Goal: Task Accomplishment & Management: Complete application form

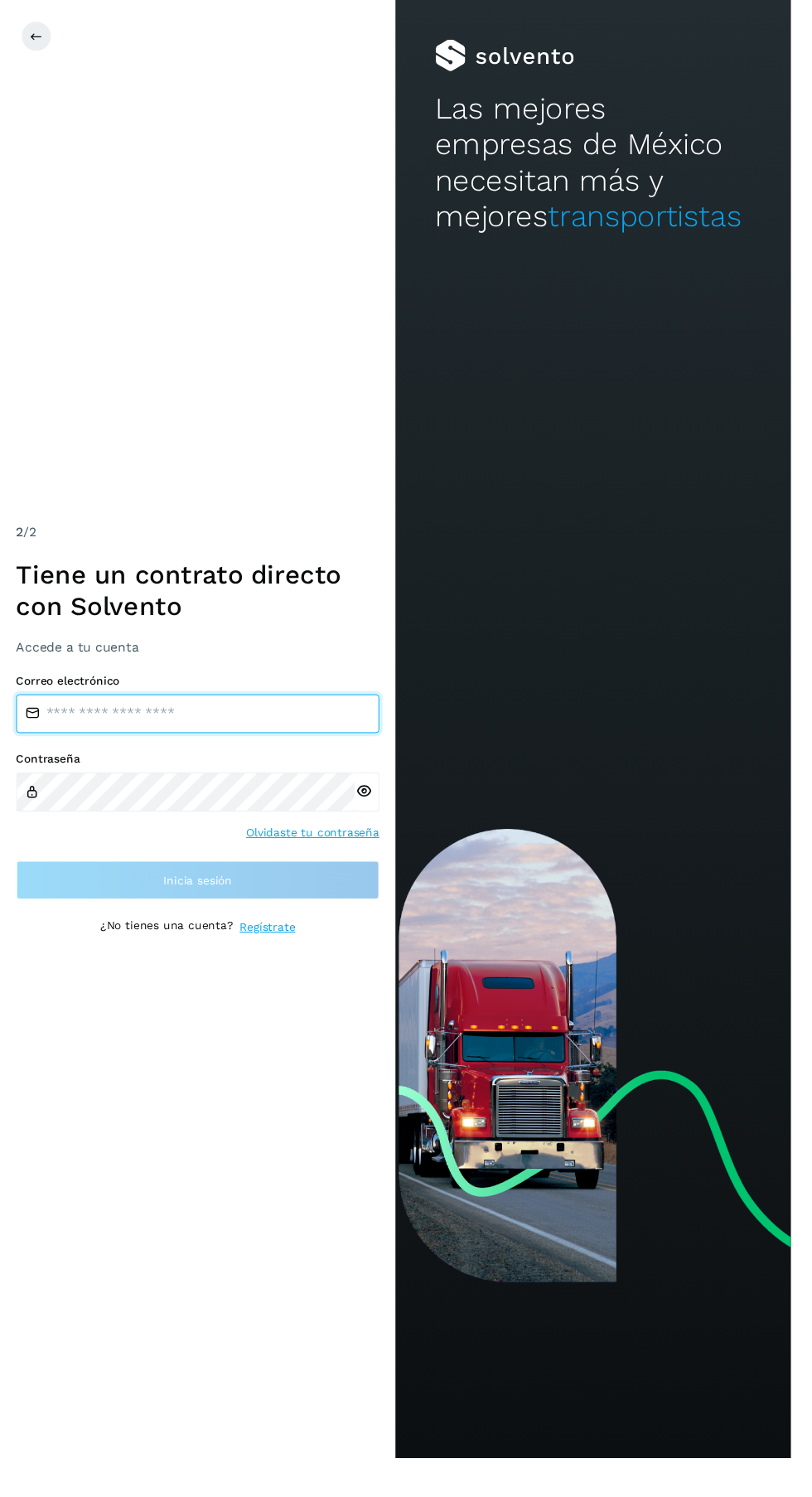
click at [226, 752] on input "email" at bounding box center [203, 733] width 373 height 40
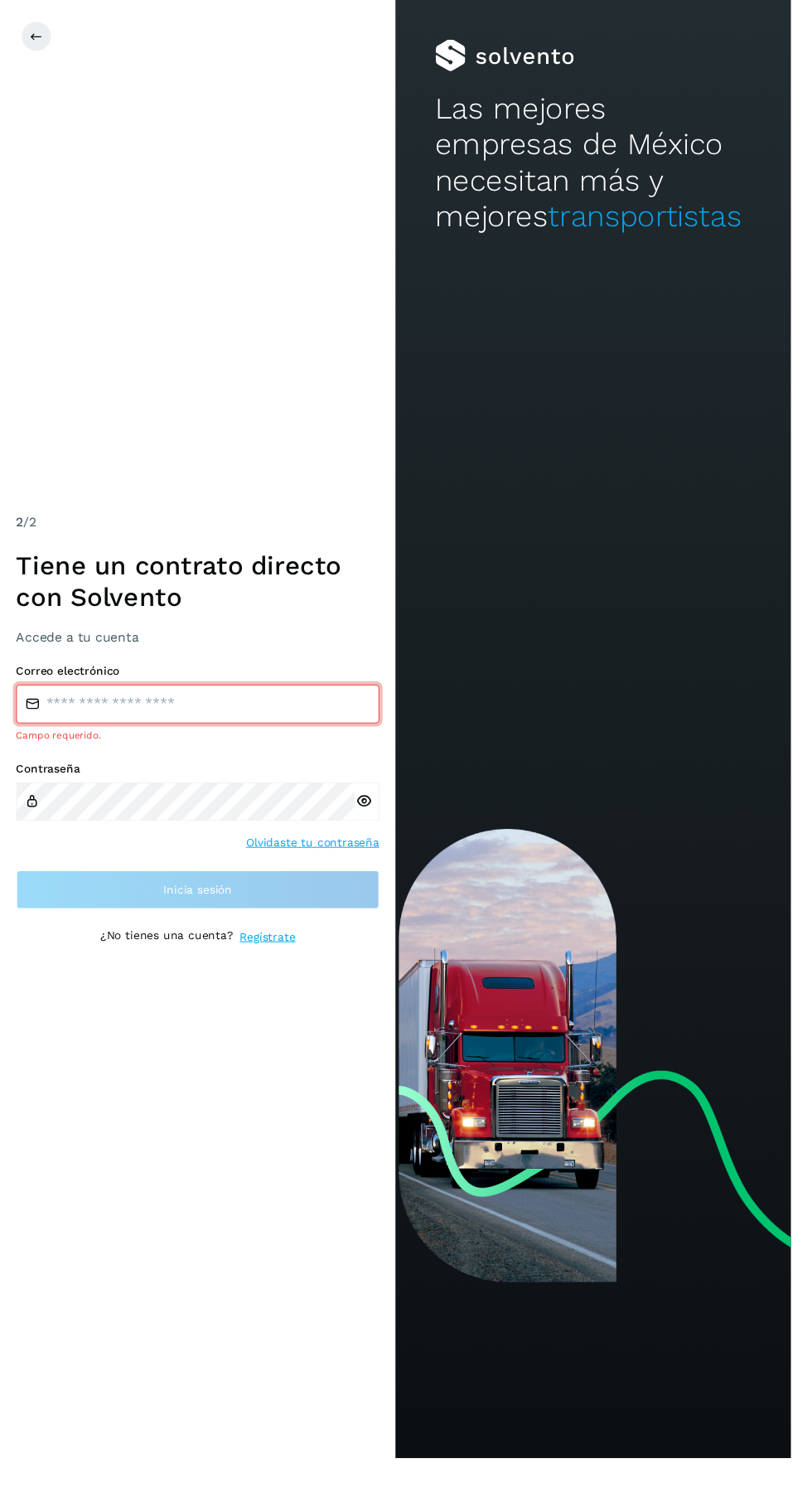
type input "**********"
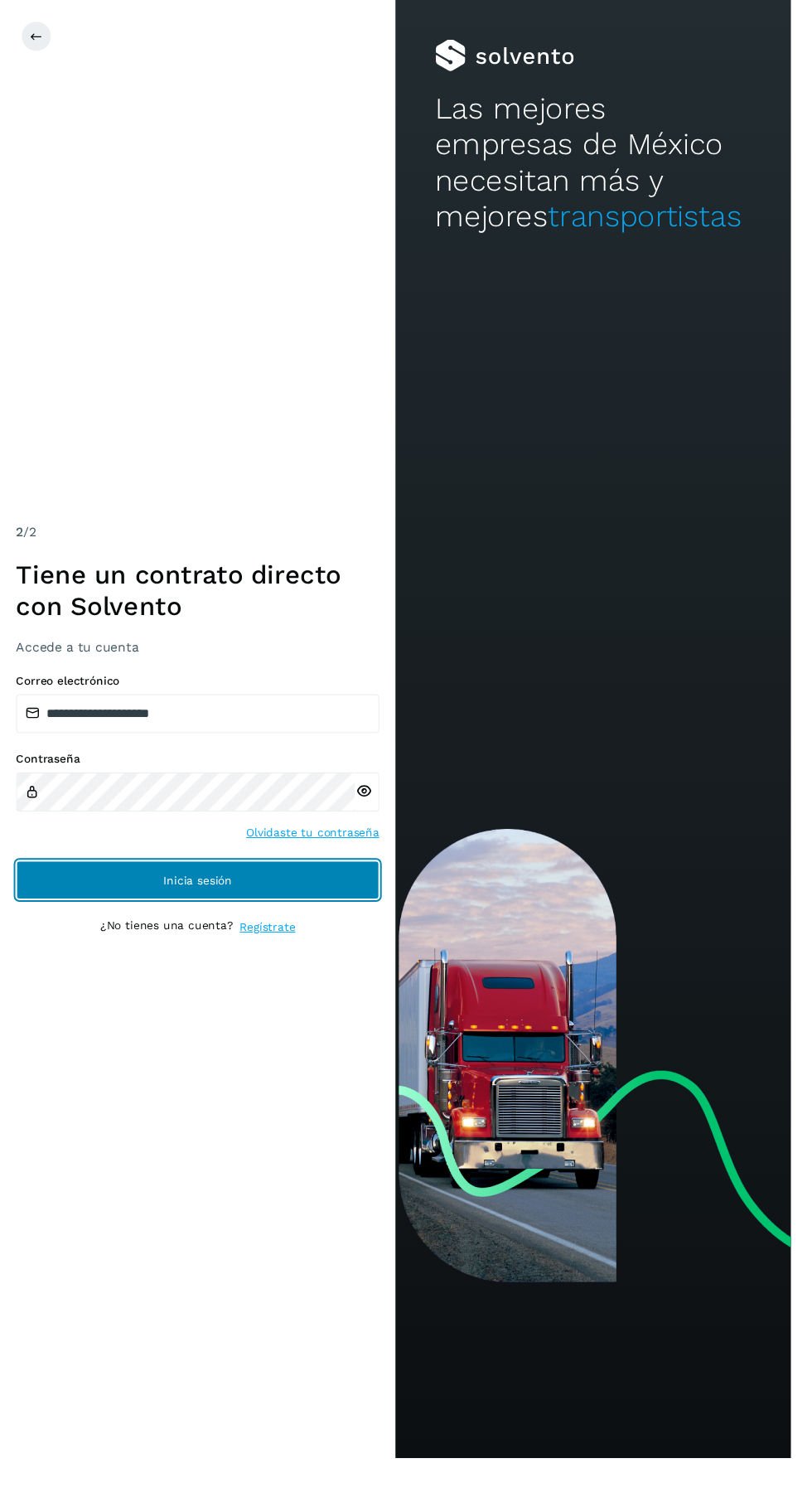
click at [318, 923] on button "Inicia sesión" at bounding box center [203, 903] width 373 height 40
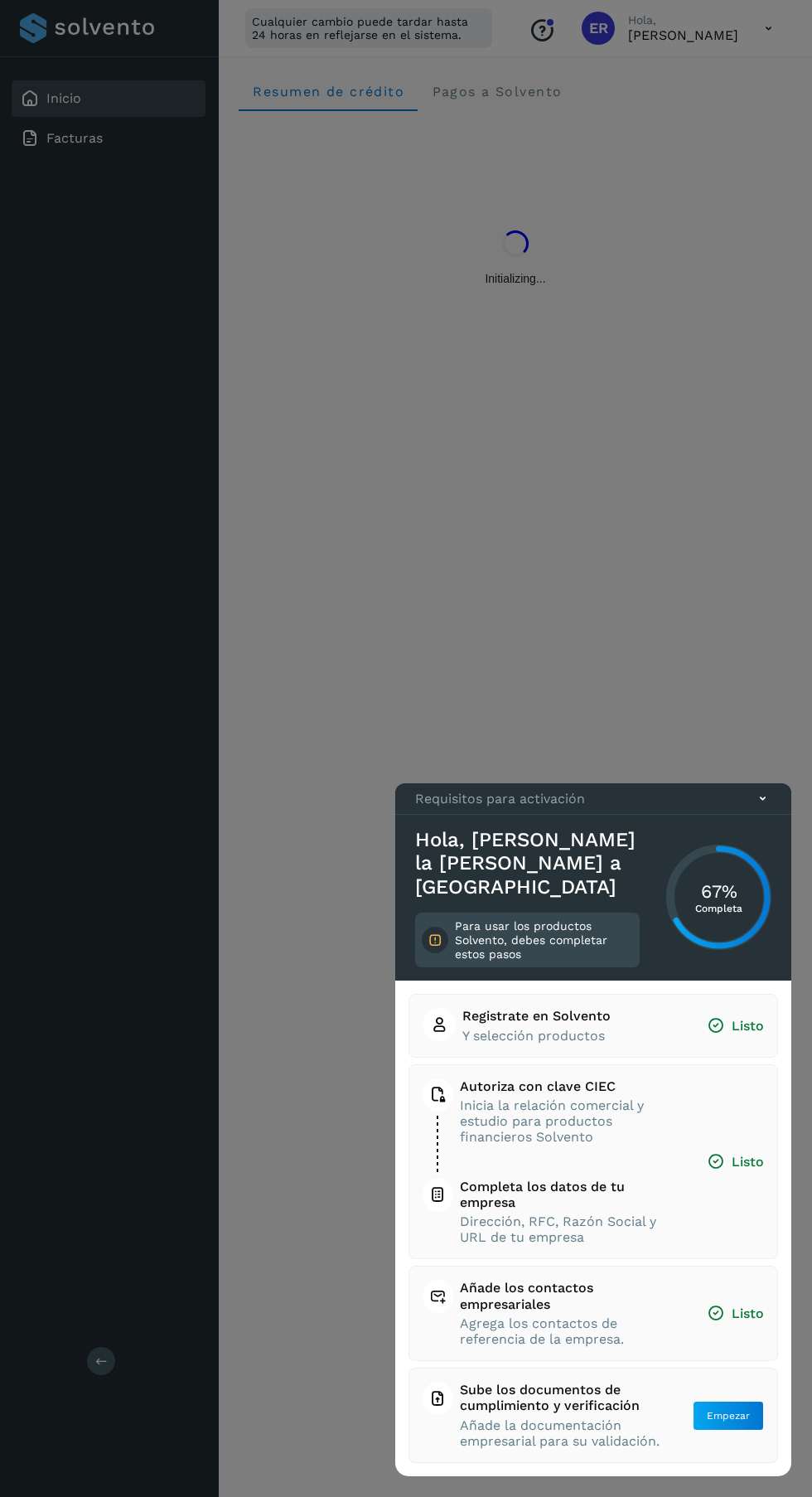
click at [269, 1128] on div at bounding box center [406, 748] width 812 height 1497
click at [763, 808] on icon at bounding box center [763, 798] width 17 height 17
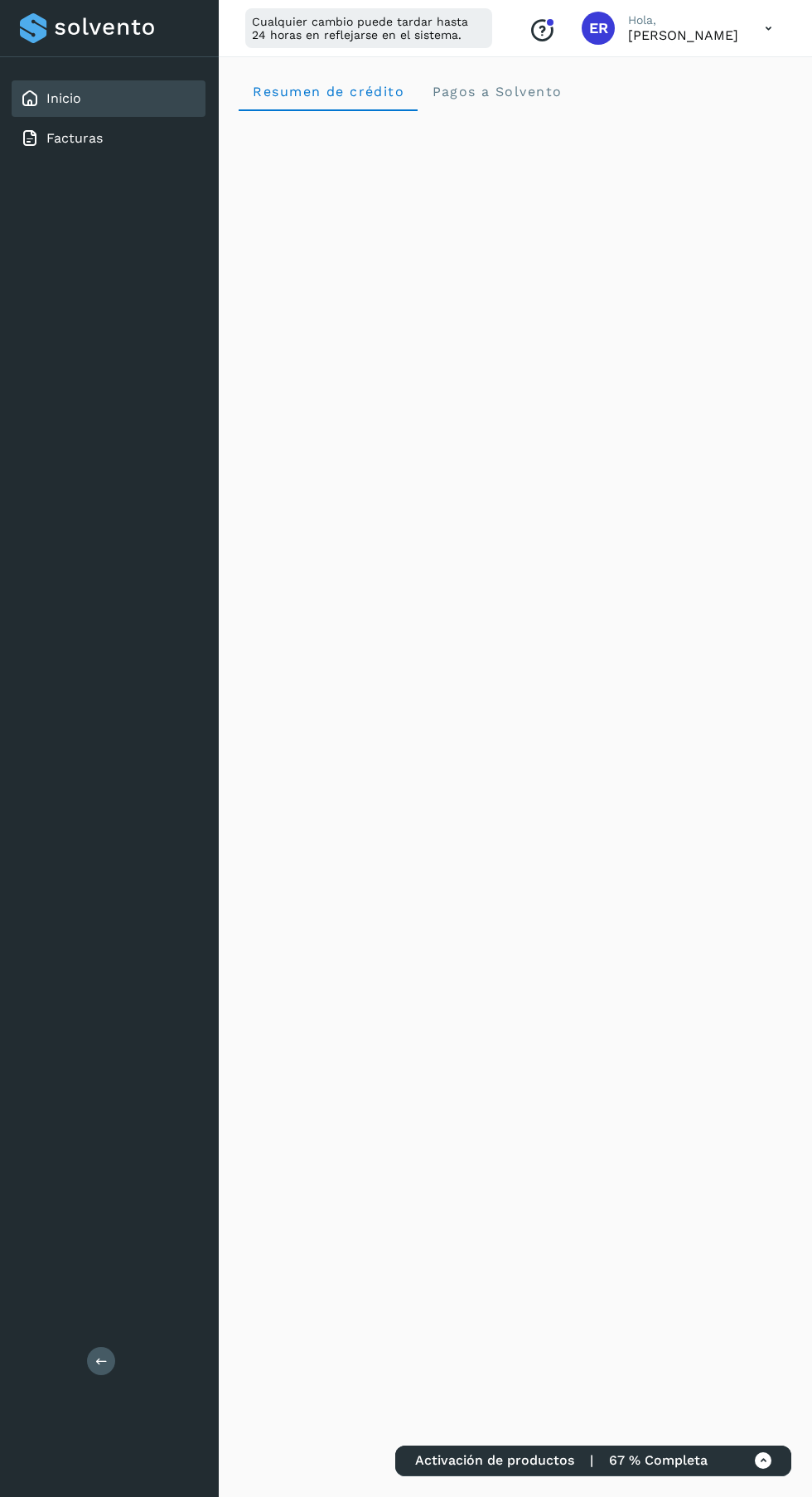
click at [53, 140] on link "Facturas" at bounding box center [75, 138] width 56 height 16
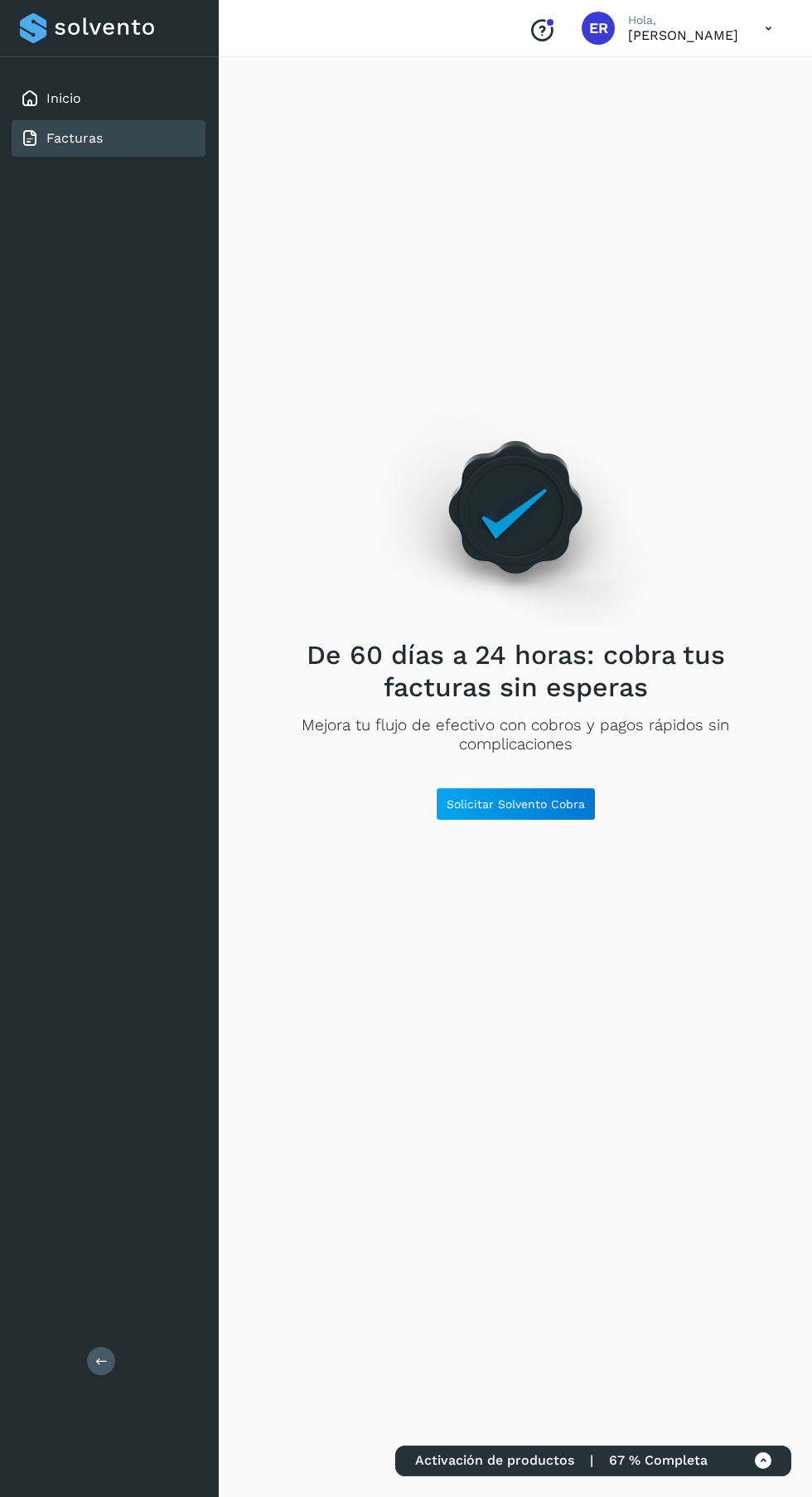
click at [758, 1457] on icon at bounding box center [763, 1461] width 17 height 17
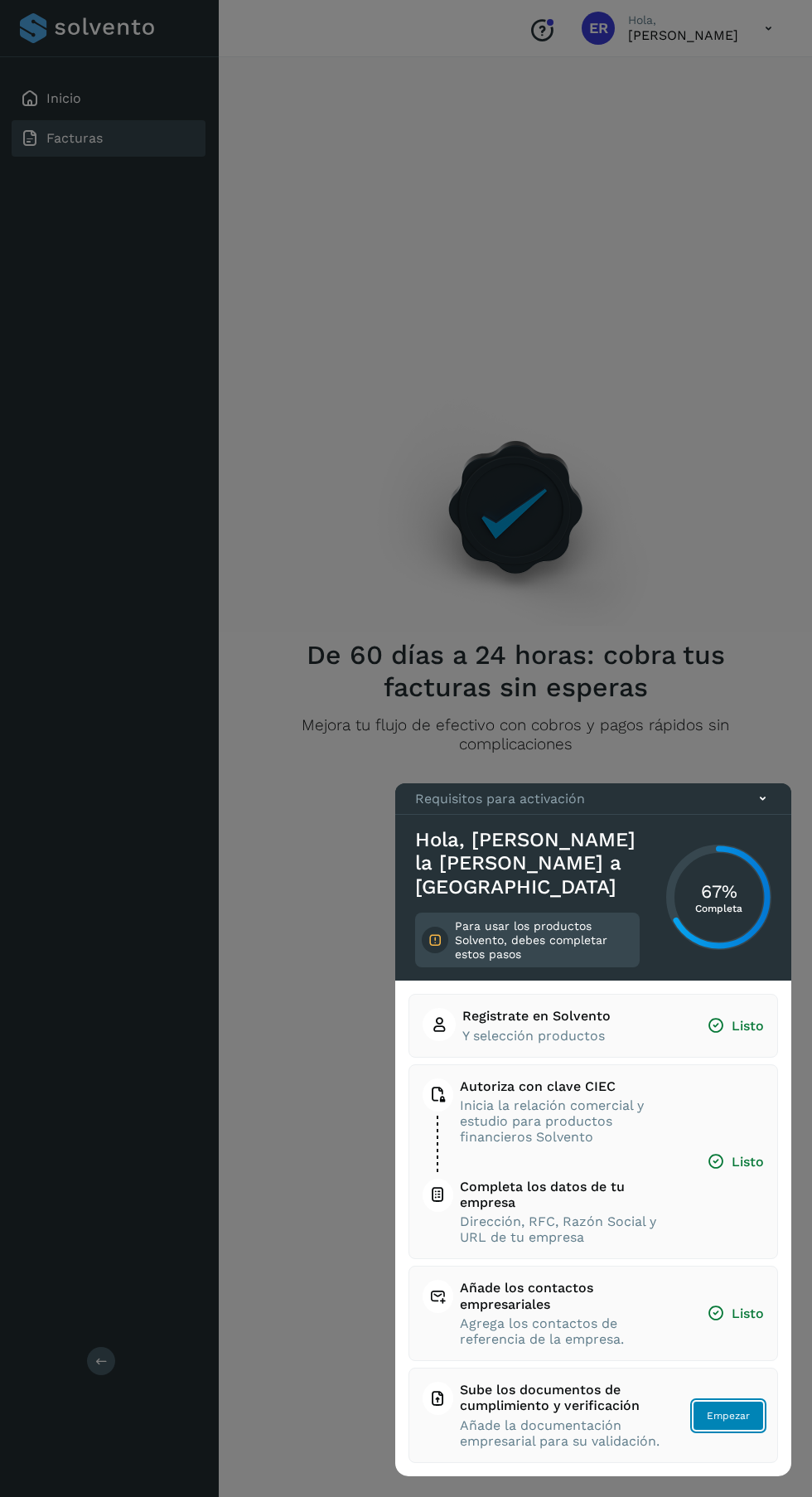
click at [752, 1429] on button "Empezar" at bounding box center [729, 1416] width 71 height 30
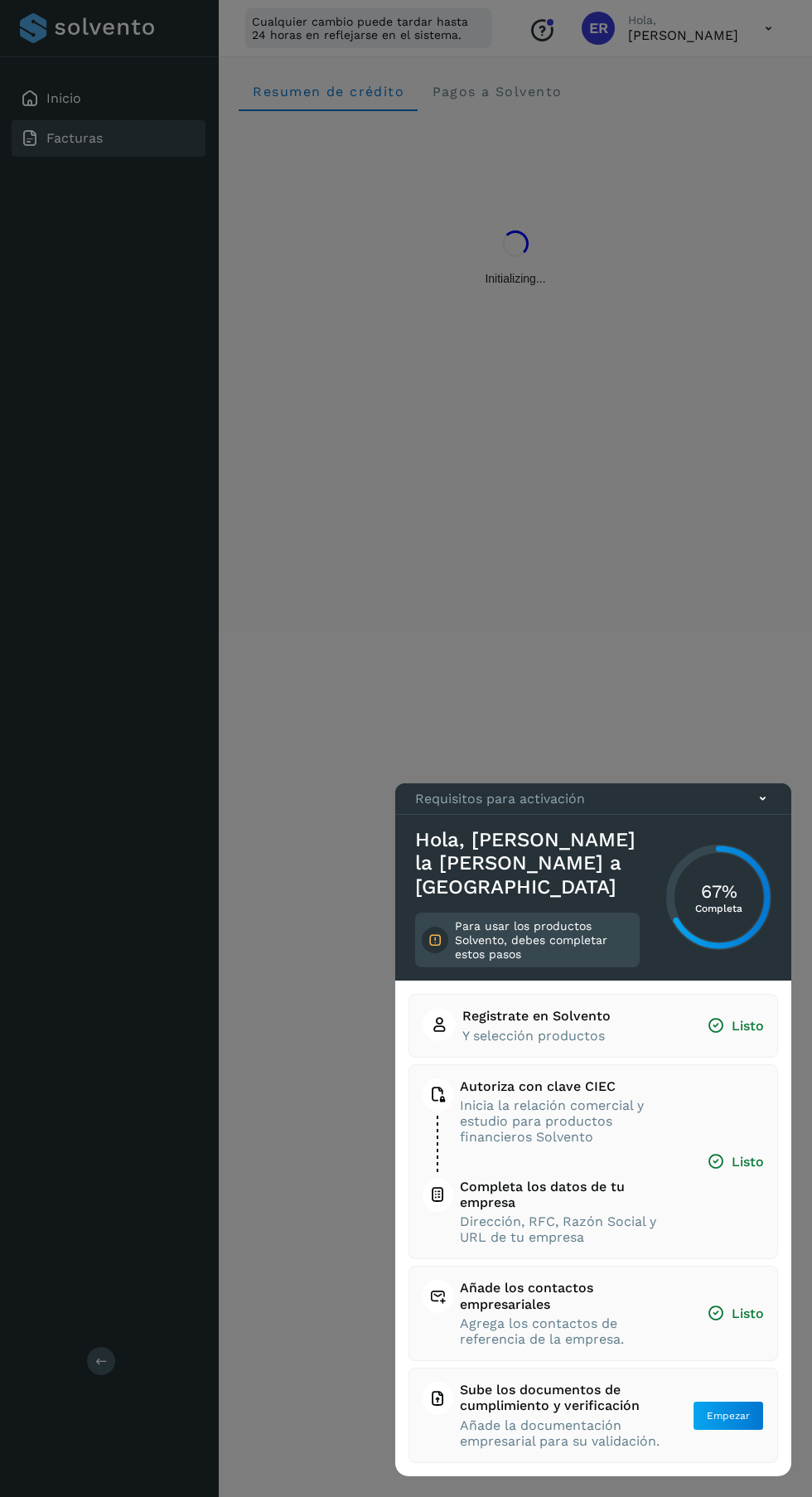
click at [25, 149] on div at bounding box center [406, 748] width 812 height 1497
